Goal: Navigation & Orientation: Find specific page/section

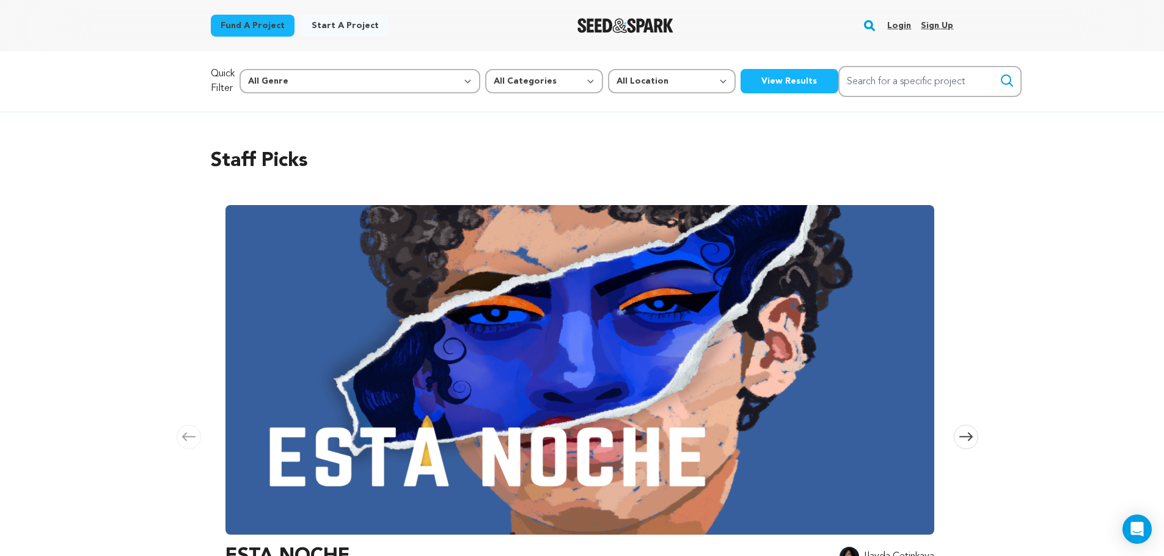
click at [907, 28] on link "Login" at bounding box center [899, 26] width 24 height 20
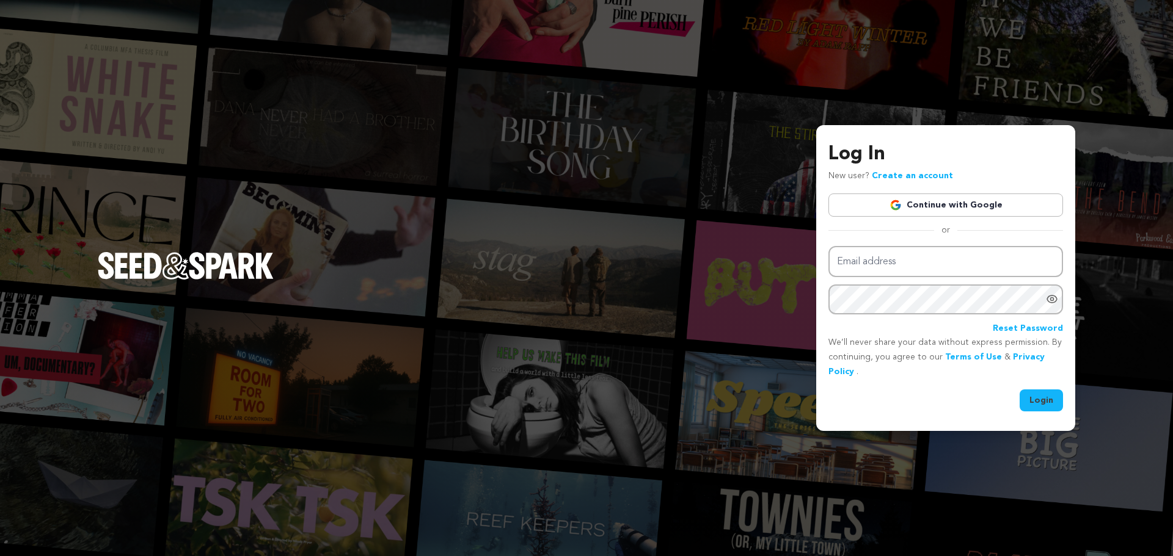
type input "donovannapoli1@gmail.com"
click at [1035, 393] on button "Login" at bounding box center [1041, 401] width 43 height 22
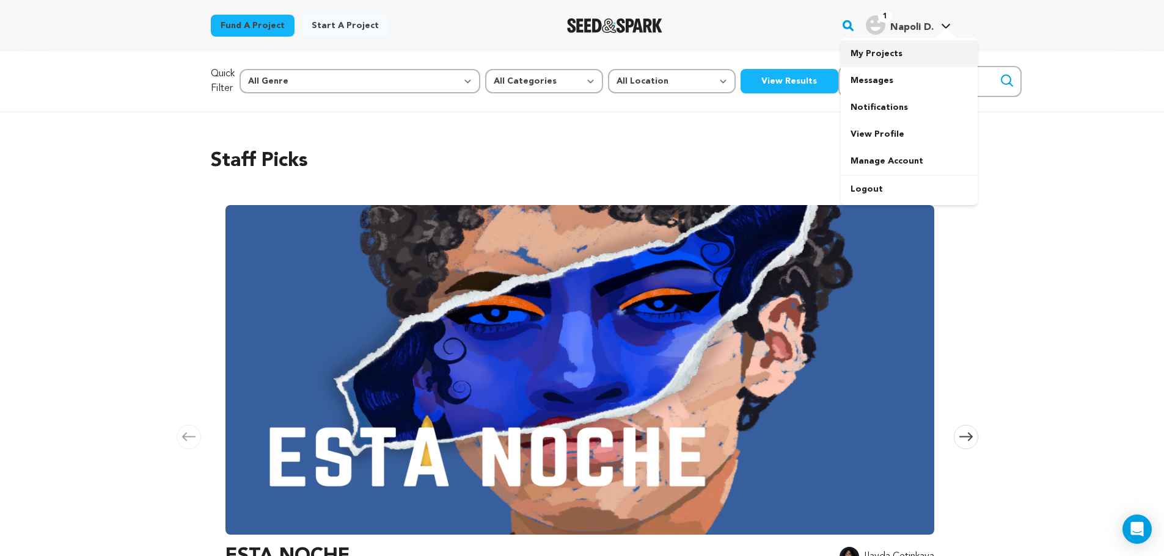
click at [909, 50] on link "My Projects" at bounding box center [909, 53] width 137 height 27
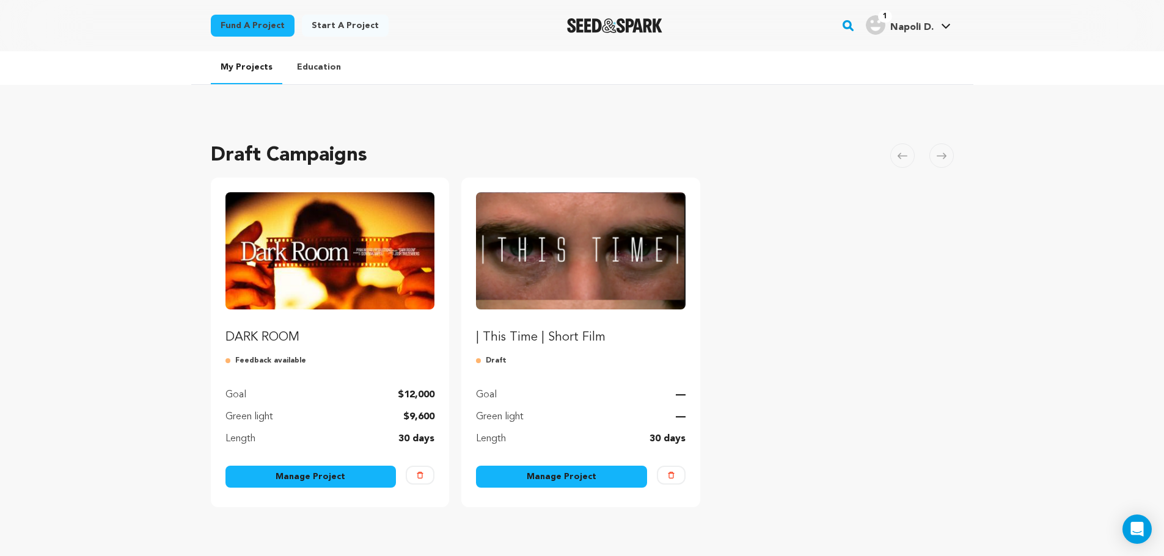
click at [373, 274] on img "Fund DARK ROOM" at bounding box center [330, 250] width 210 height 117
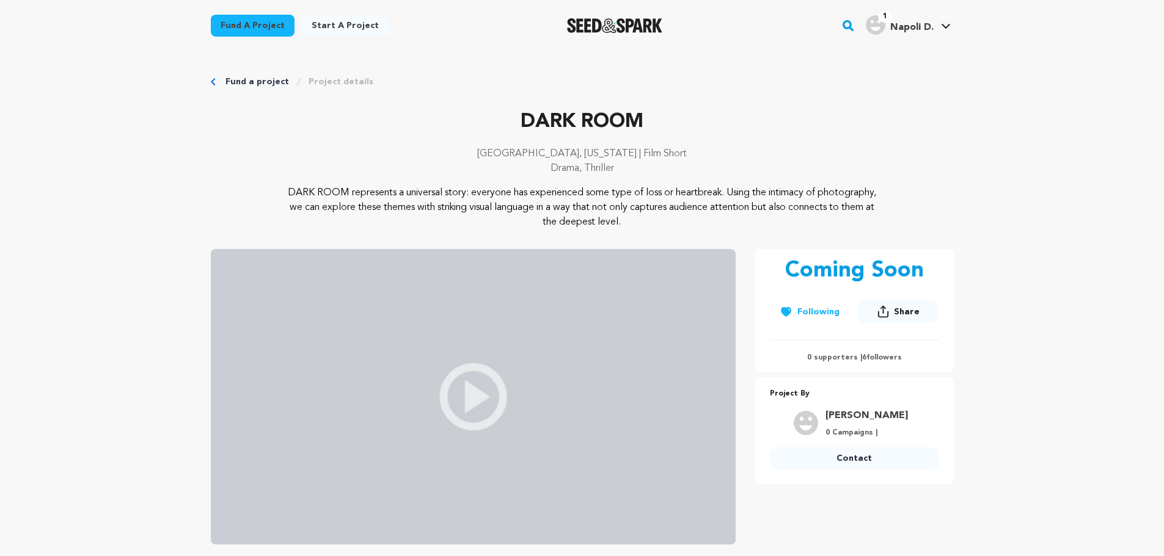
scroll to position [672, 0]
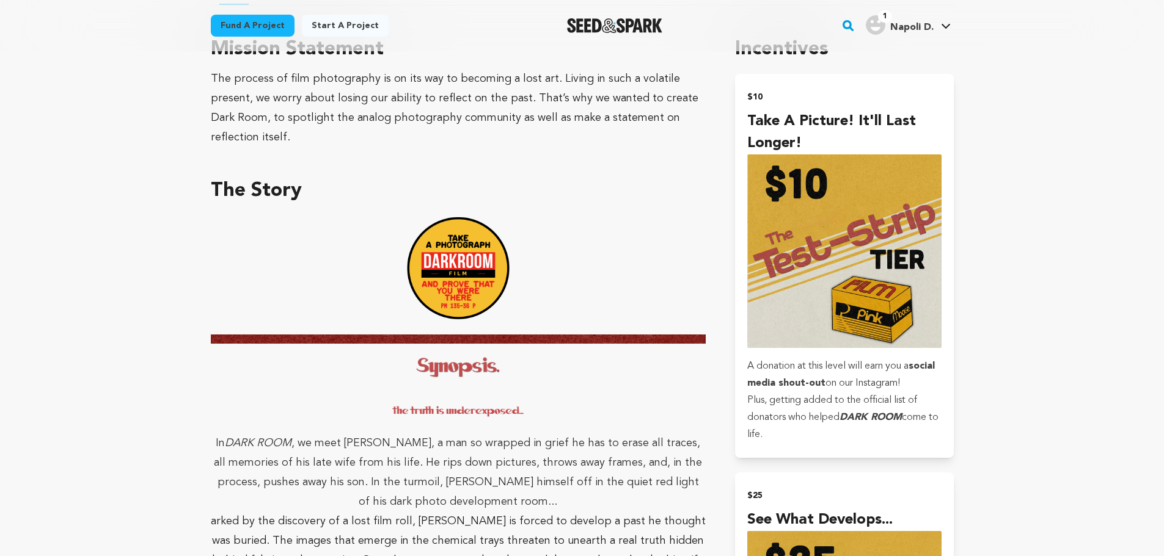
drag, startPoint x: 605, startPoint y: 302, endPoint x: 582, endPoint y: 353, distance: 56.3
click at [582, 353] on em at bounding box center [458, 386] width 495 height 85
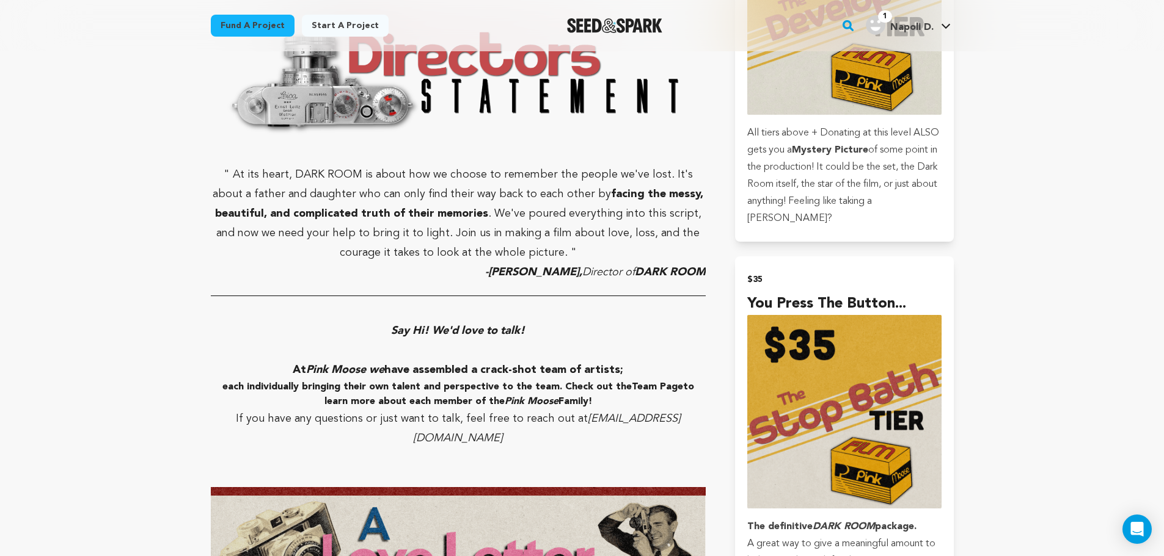
scroll to position [794, 0]
